Goal: Task Accomplishment & Management: Manage account settings

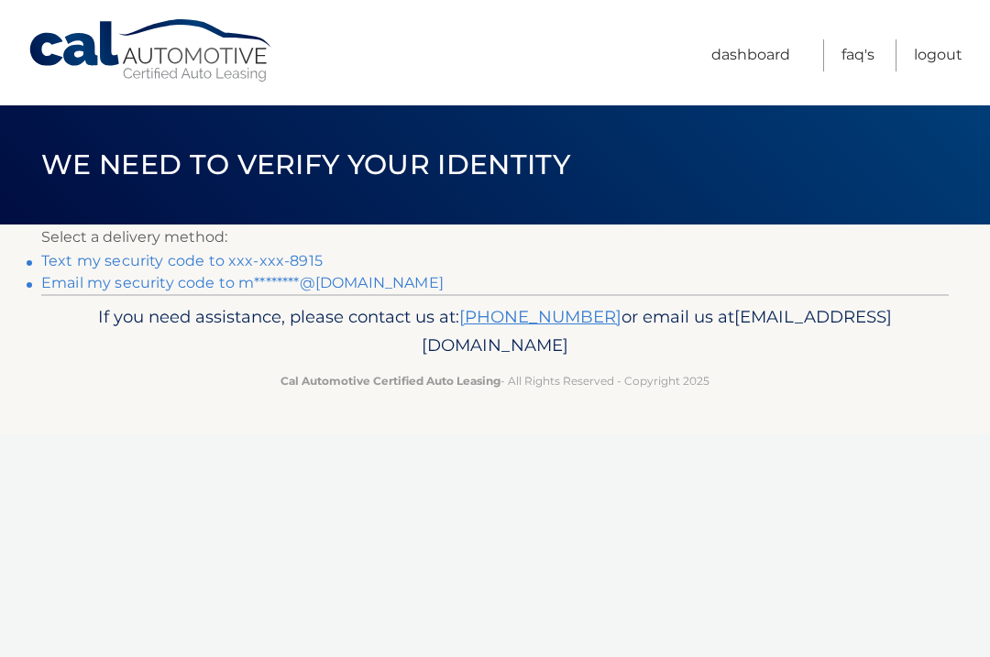
click at [225, 258] on link "Text my security code to xxx-xxx-8915" at bounding box center [181, 260] width 281 height 17
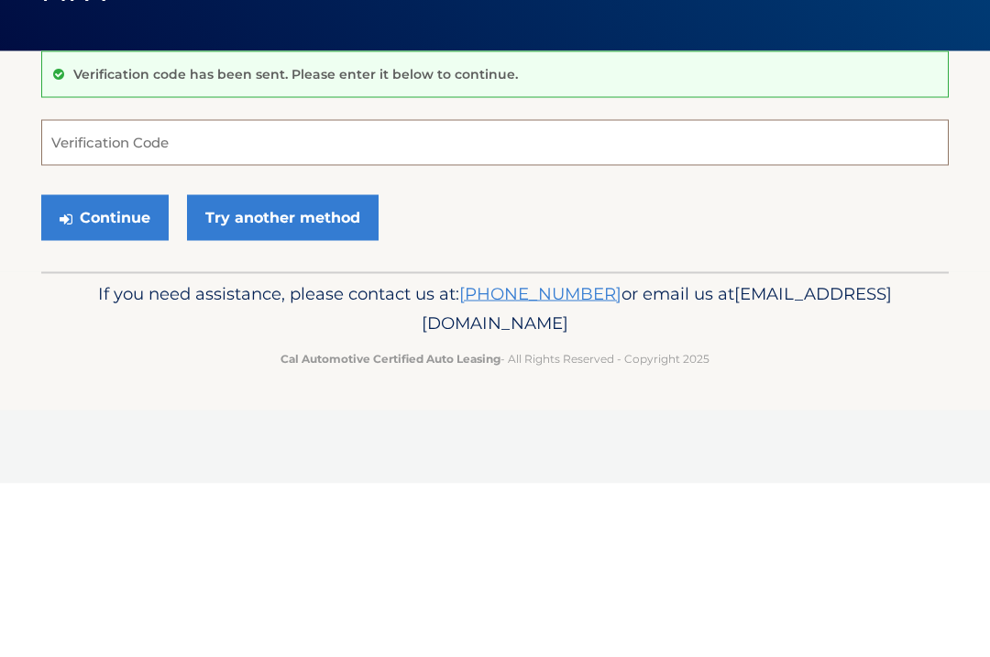
click at [130, 293] on input "Verification Code" at bounding box center [494, 316] width 907 height 46
type input "509463"
click at [104, 368] on button "Continue" at bounding box center [104, 391] width 127 height 46
click at [109, 394] on button "Continue" at bounding box center [104, 391] width 127 height 46
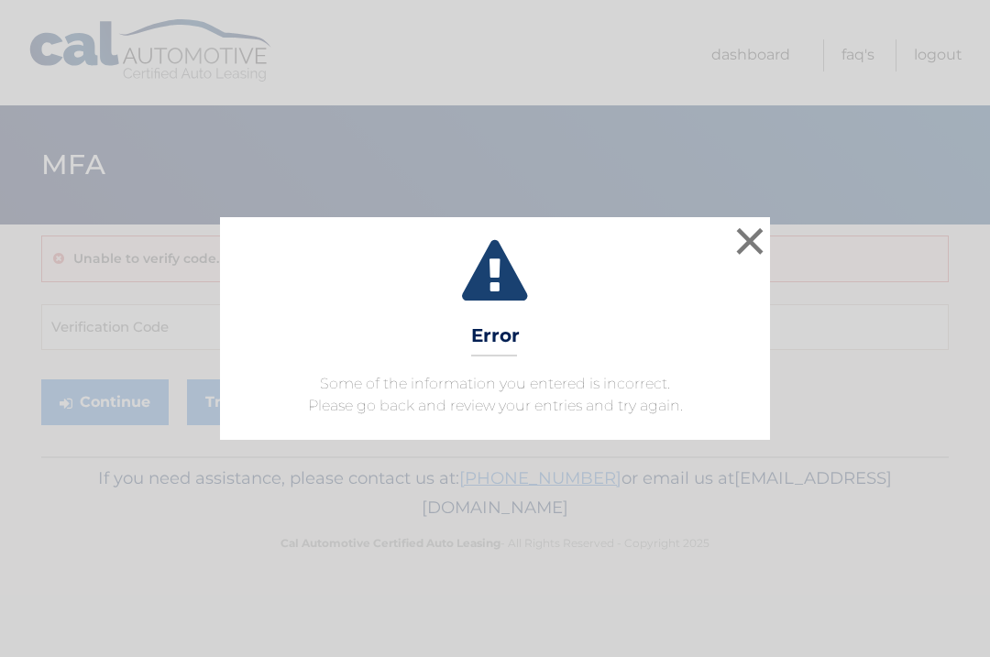
click at [740, 237] on button "×" at bounding box center [749, 241] width 37 height 37
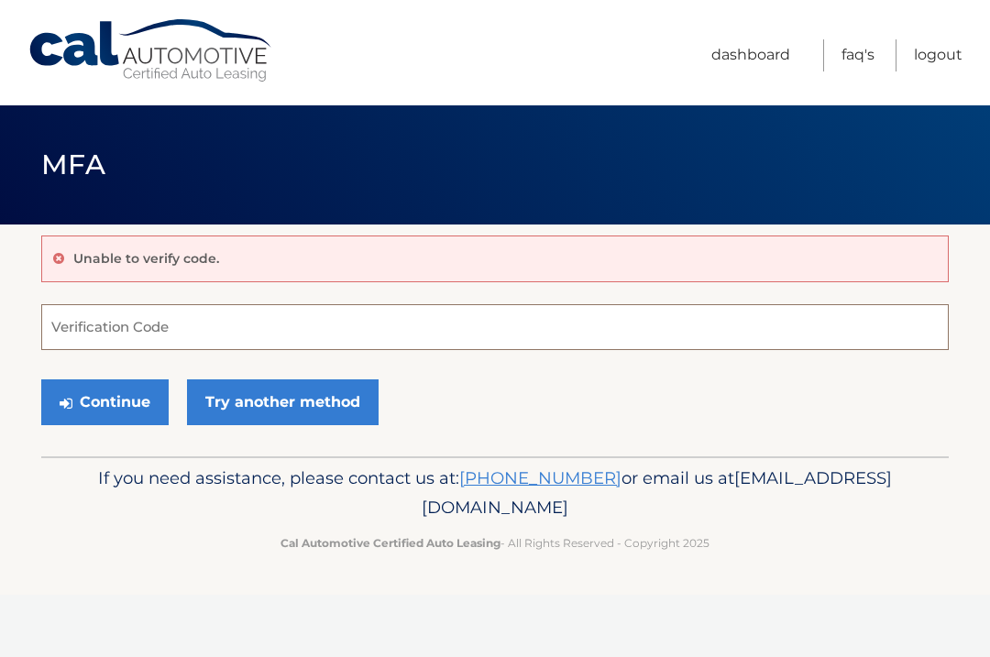
click at [186, 324] on input "Verification Code" at bounding box center [494, 327] width 907 height 46
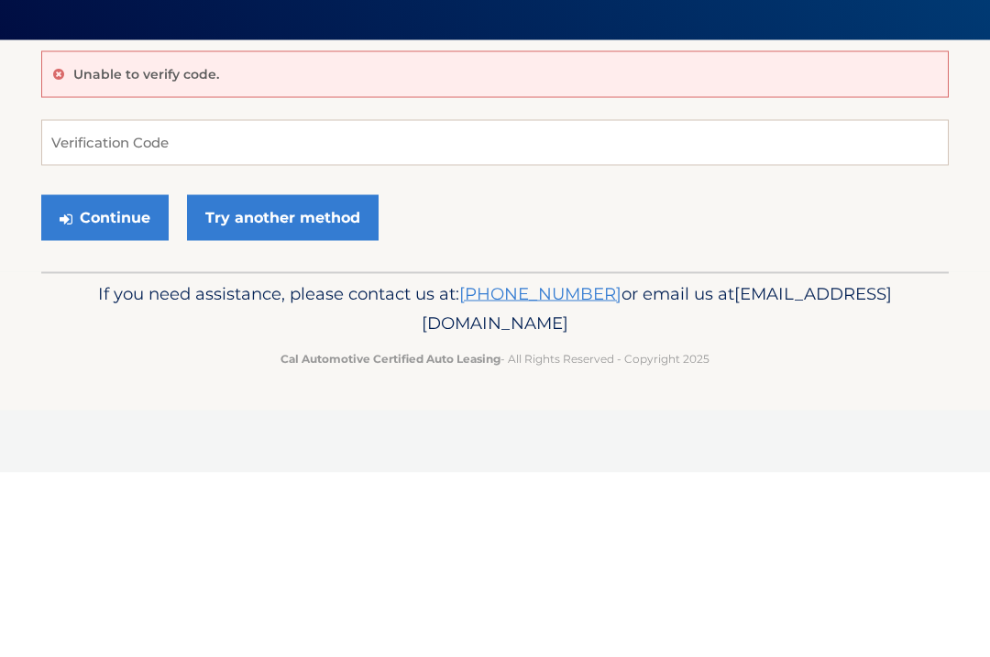
click at [118, 379] on button "Continue" at bounding box center [104, 402] width 127 height 46
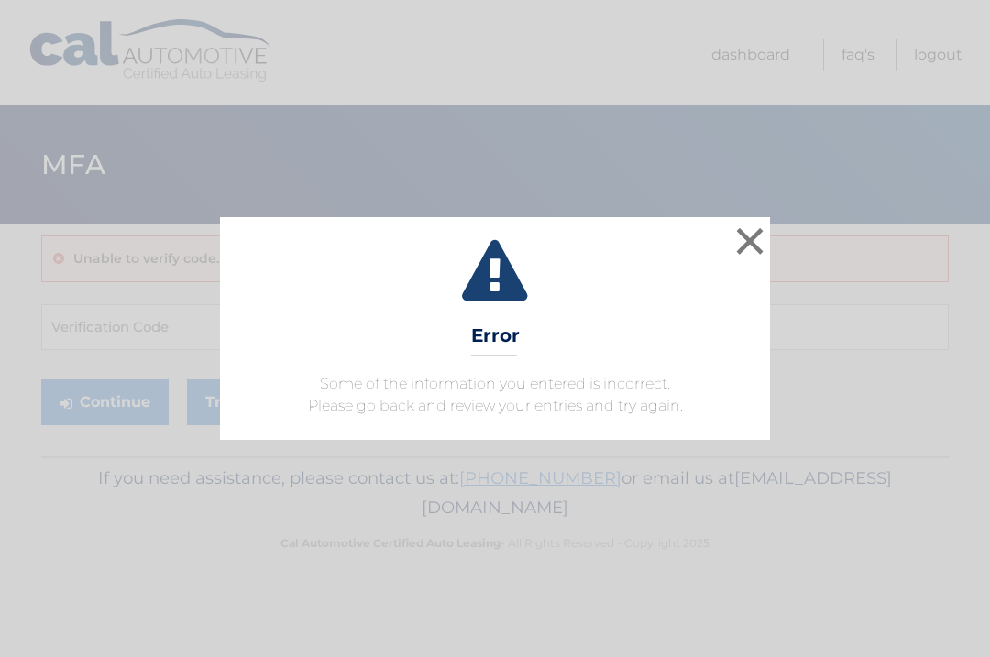
click at [721, 242] on icon at bounding box center [495, 273] width 504 height 66
click at [748, 231] on button "×" at bounding box center [749, 241] width 37 height 37
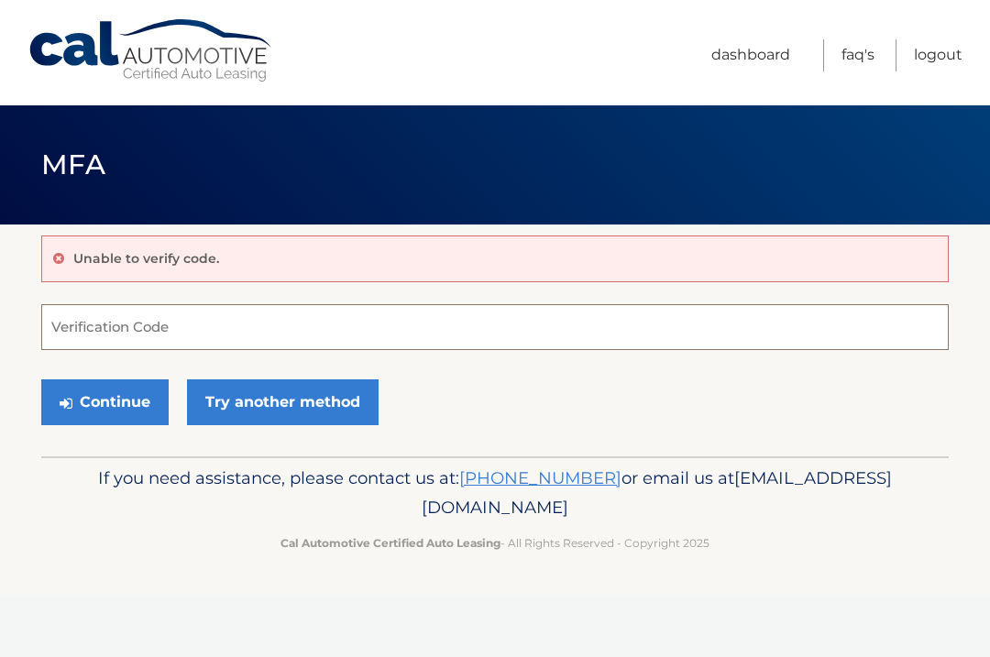
click at [442, 329] on input "Verification Code" at bounding box center [494, 327] width 907 height 46
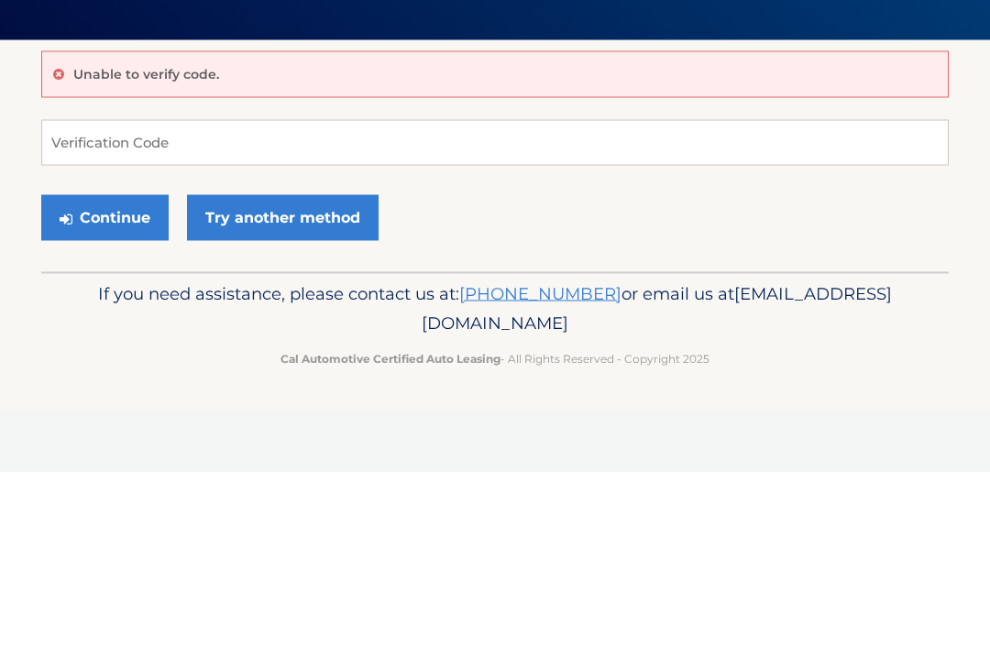
click at [129, 379] on button "Continue" at bounding box center [104, 402] width 127 height 46
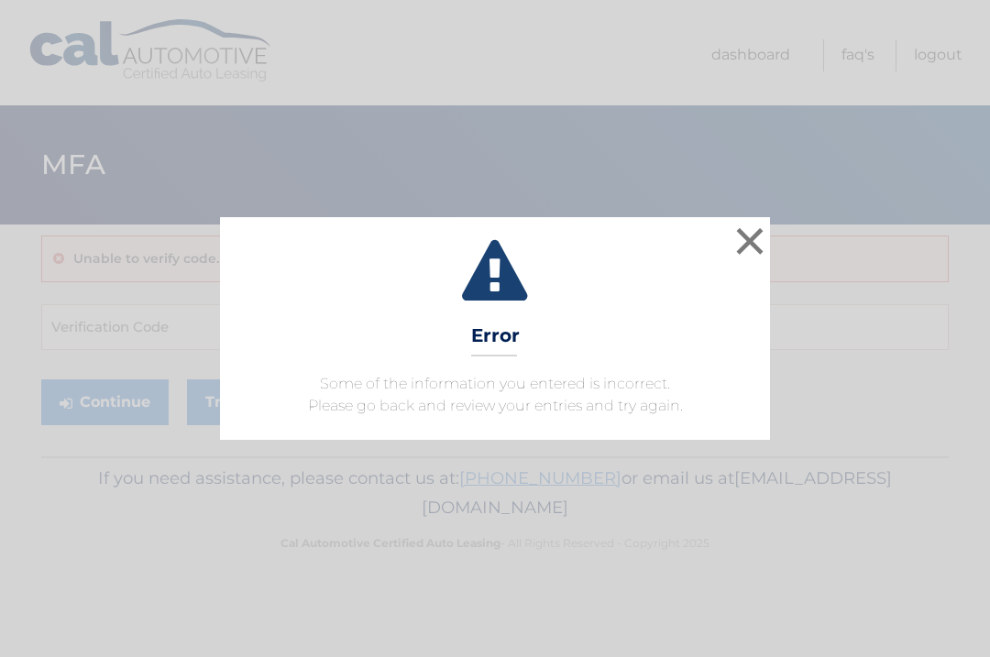
click at [738, 241] on button "×" at bounding box center [749, 241] width 37 height 37
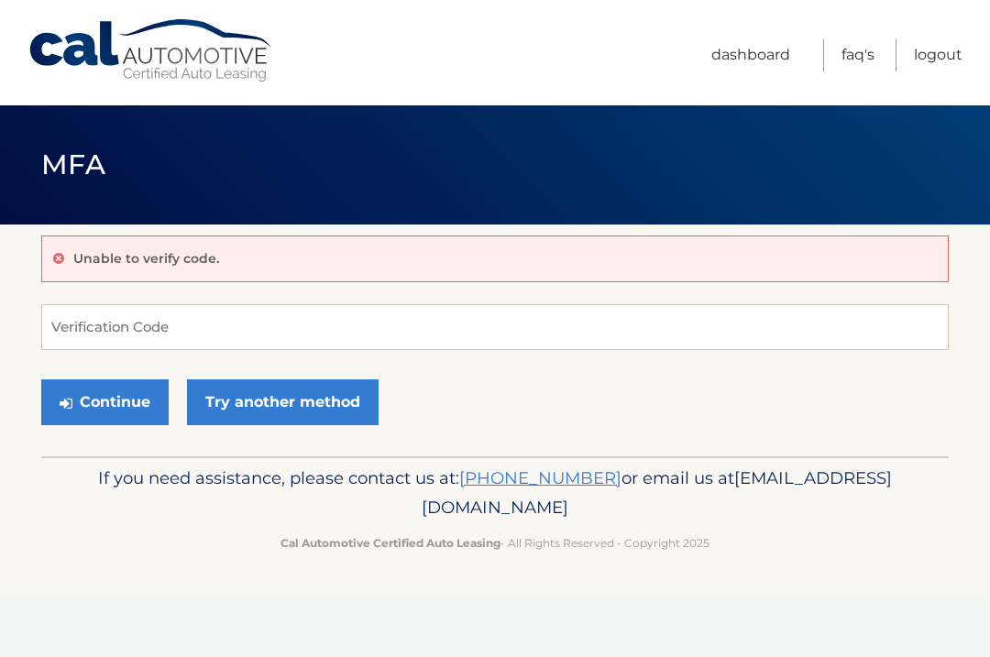
click at [96, 51] on link "Cal Automotive" at bounding box center [150, 50] width 247 height 65
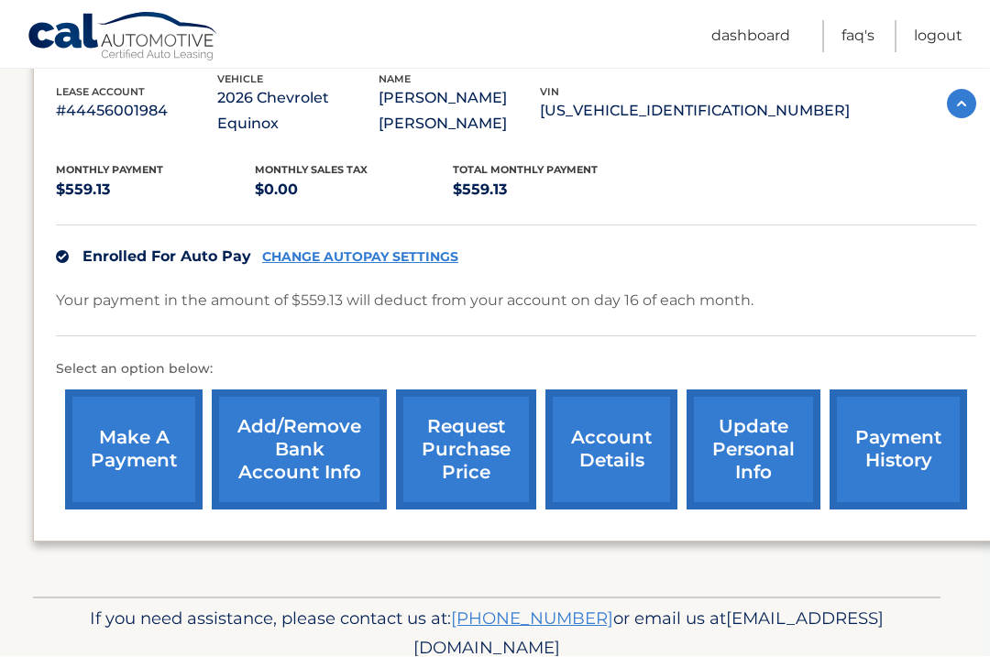
scroll to position [331, 8]
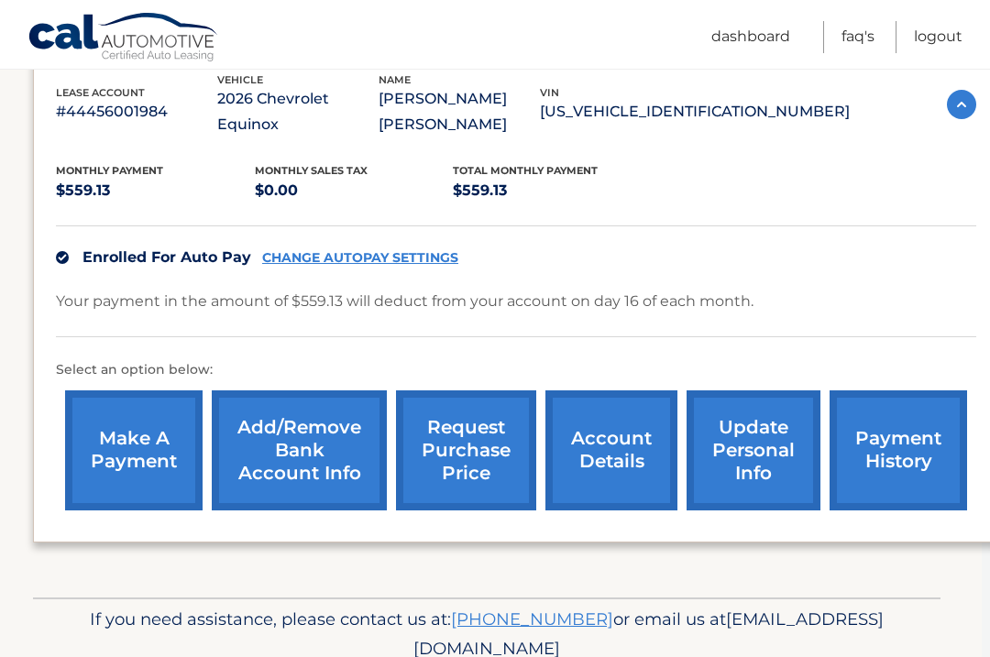
click at [903, 439] on link "payment history" at bounding box center [897, 450] width 137 height 120
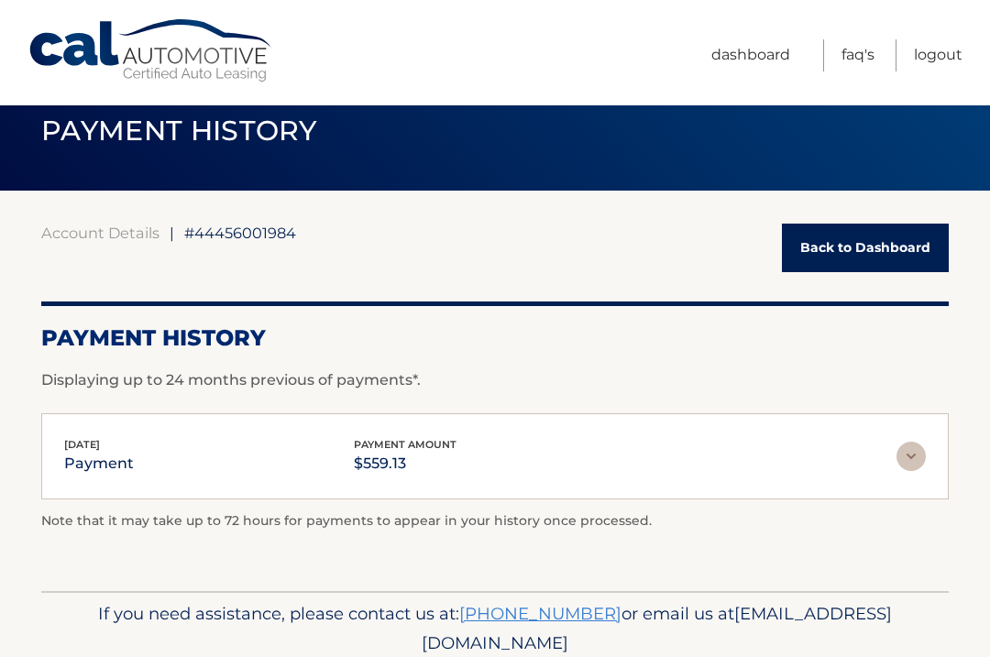
scroll to position [54, 0]
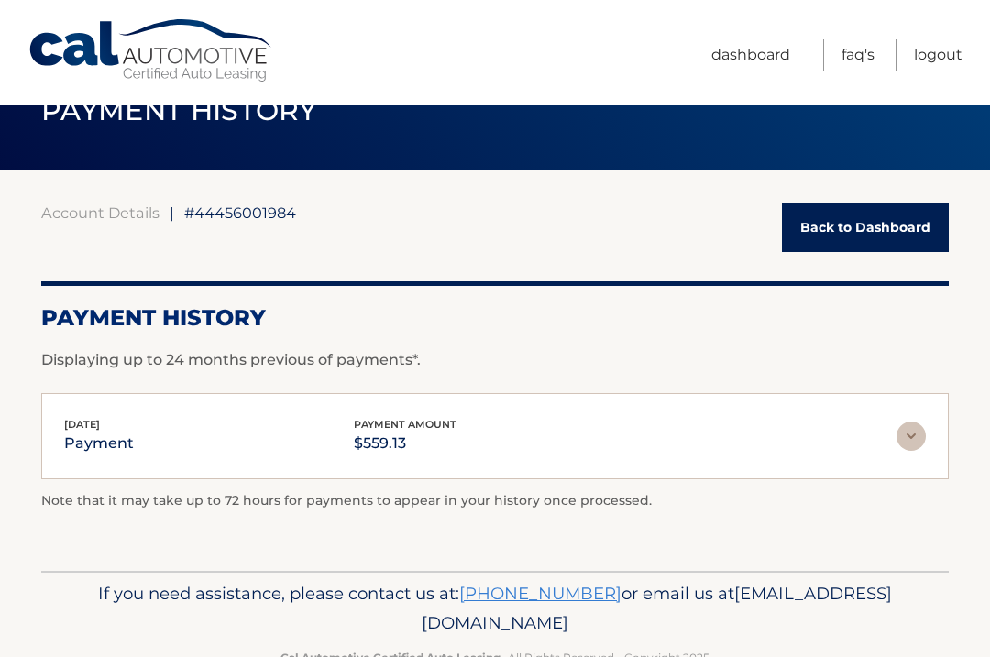
click at [855, 229] on link "Back to Dashboard" at bounding box center [865, 227] width 167 height 49
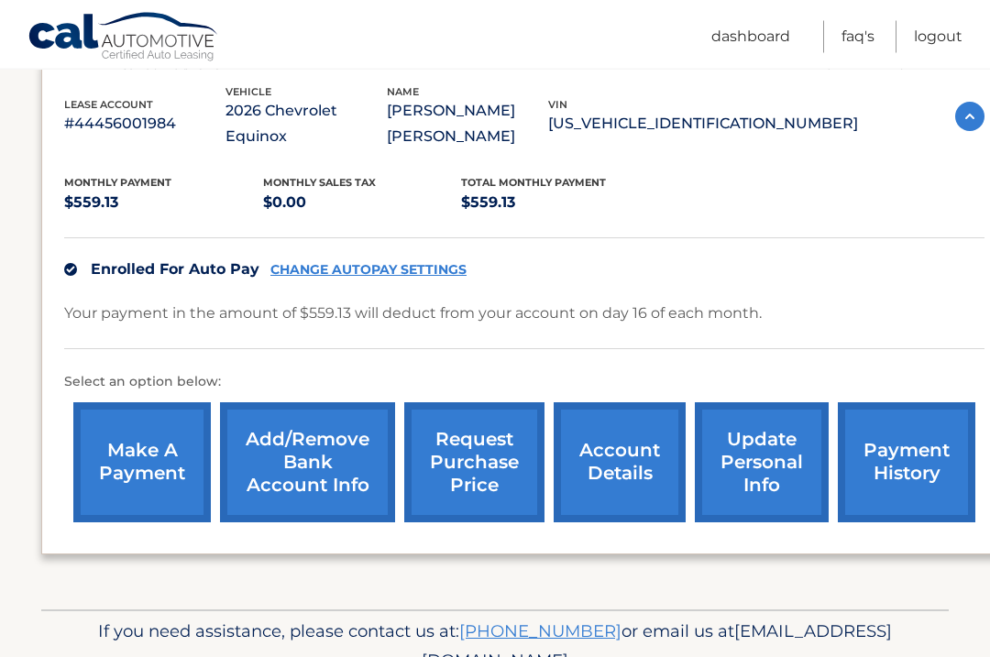
scroll to position [331, 0]
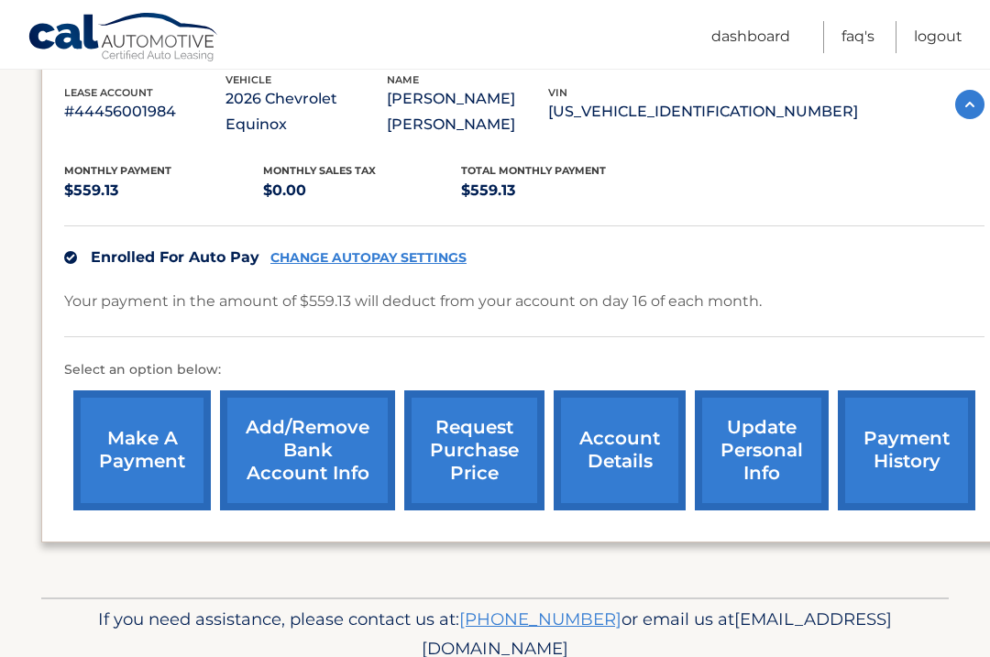
click at [652, 412] on link "account details" at bounding box center [620, 450] width 132 height 120
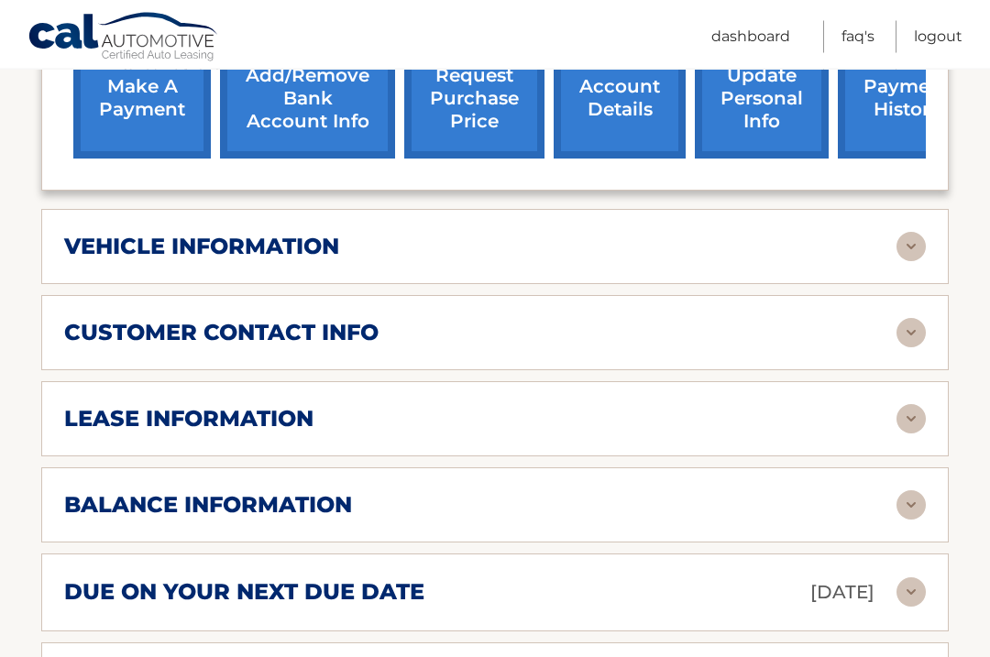
scroll to position [707, 0]
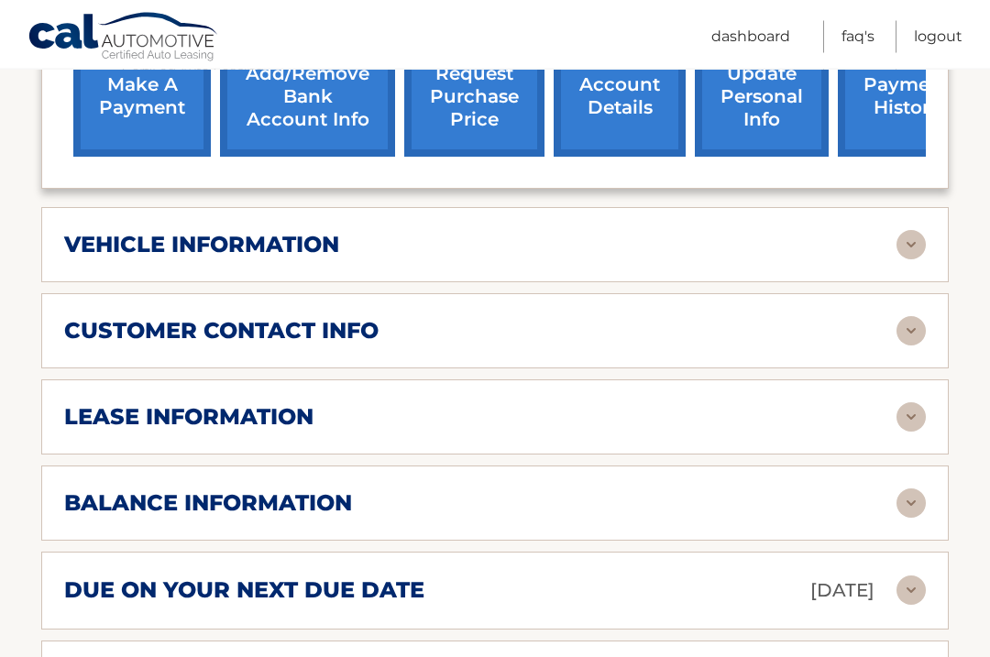
click at [905, 231] on img at bounding box center [910, 245] width 29 height 29
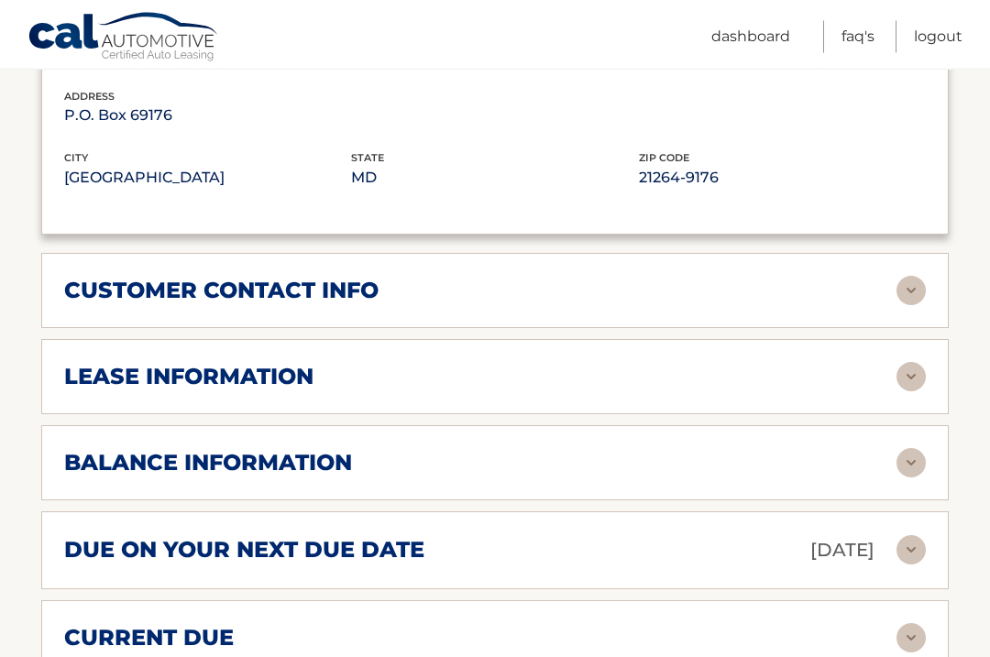
scroll to position [1191, 0]
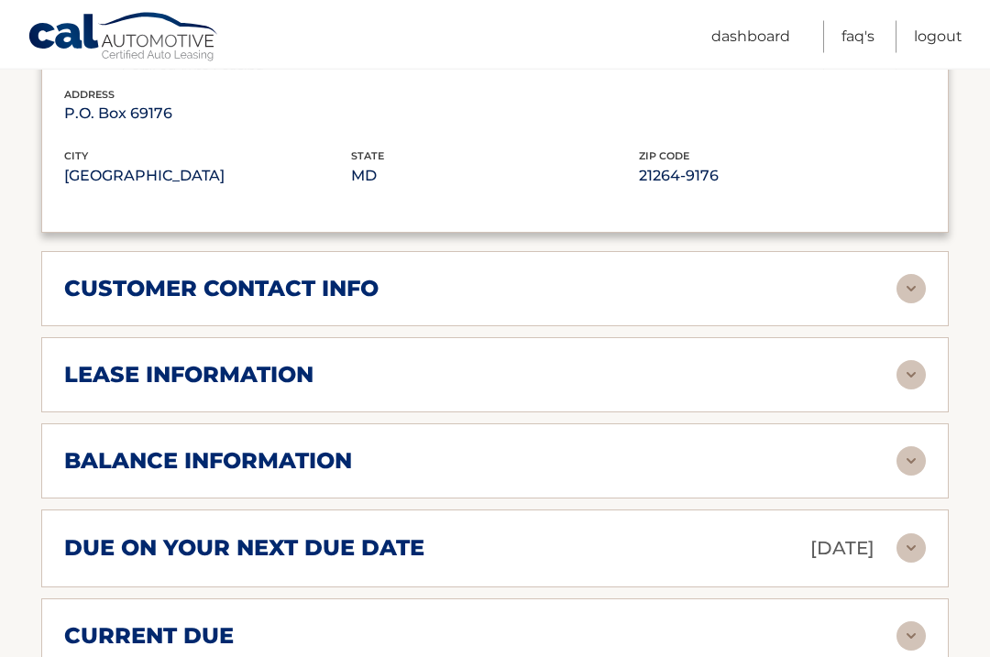
click at [897, 361] on img at bounding box center [910, 375] width 29 height 29
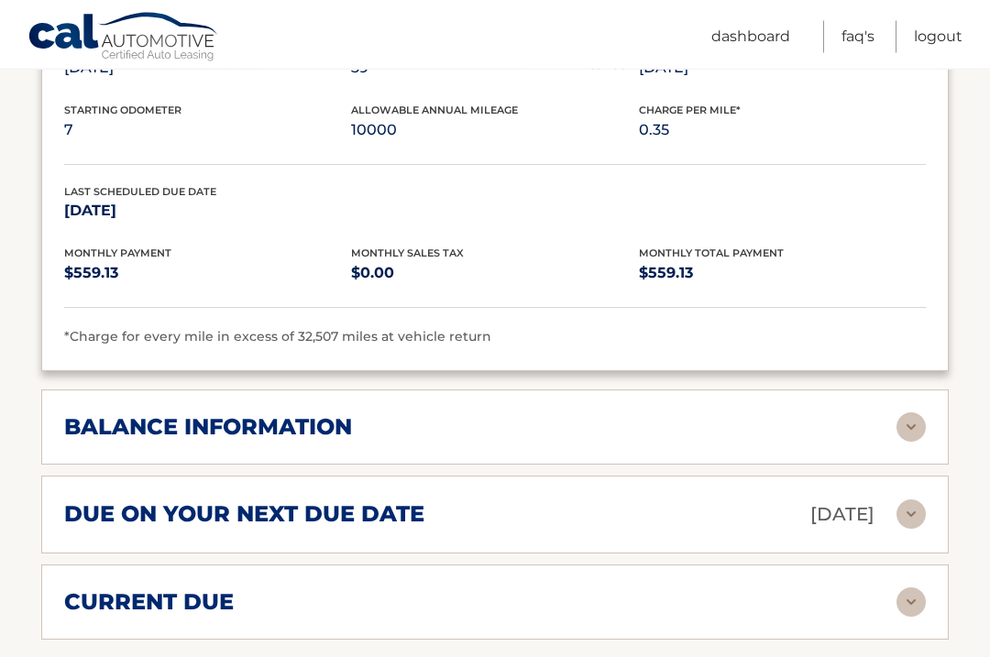
scroll to position [1571, 0]
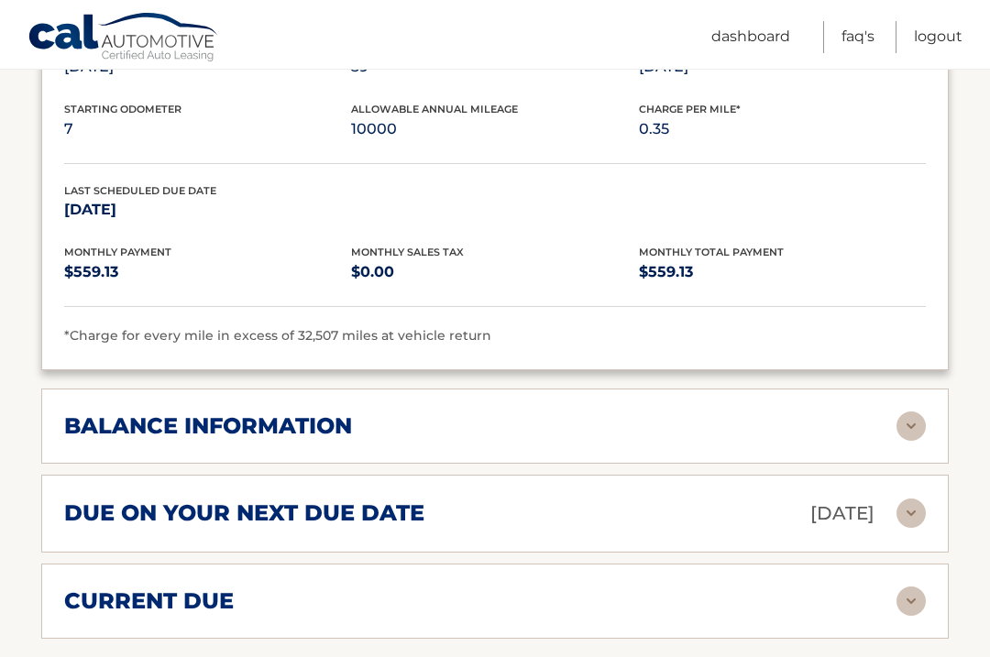
click at [898, 587] on img at bounding box center [910, 601] width 29 height 29
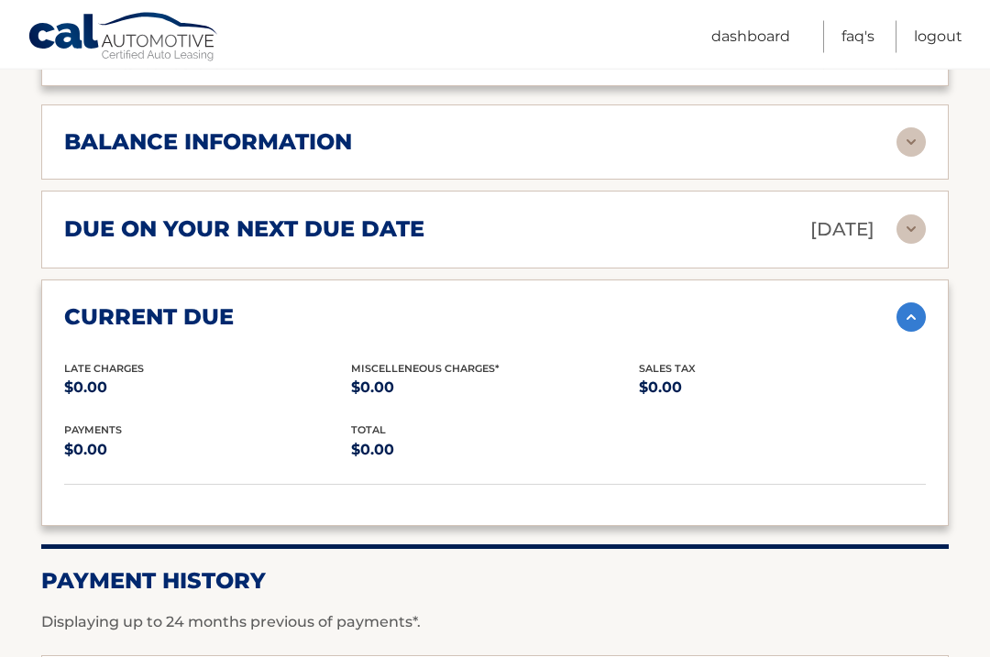
scroll to position [1856, 0]
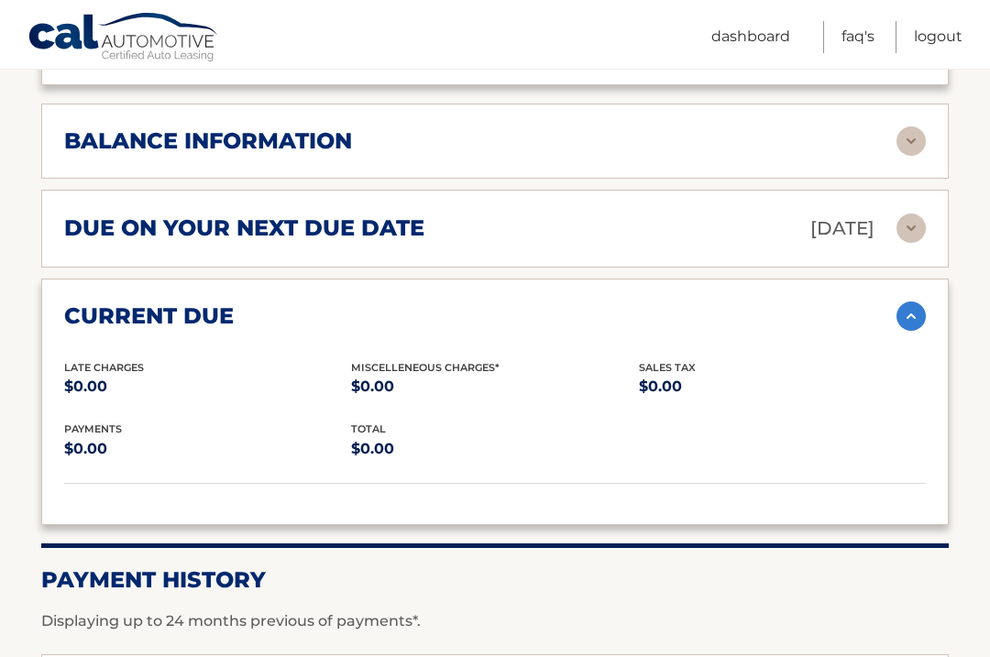
click at [907, 214] on img at bounding box center [910, 228] width 29 height 29
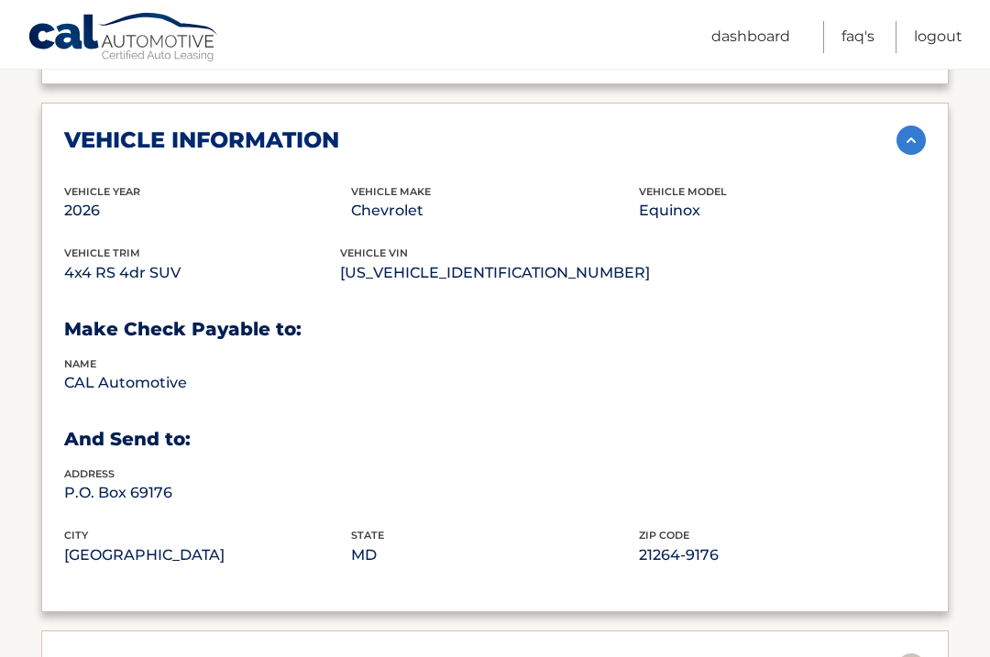
scroll to position [812, 0]
